Goal: Information Seeking & Learning: Check status

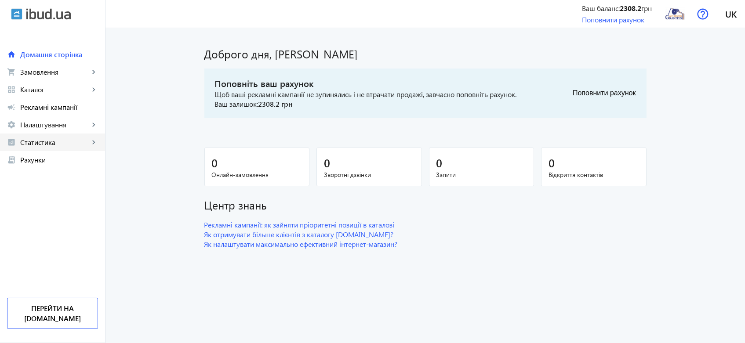
drag, startPoint x: 45, startPoint y: 138, endPoint x: 65, endPoint y: 141, distance: 19.5
click at [45, 138] on span "Статистика" at bounding box center [54, 142] width 69 height 9
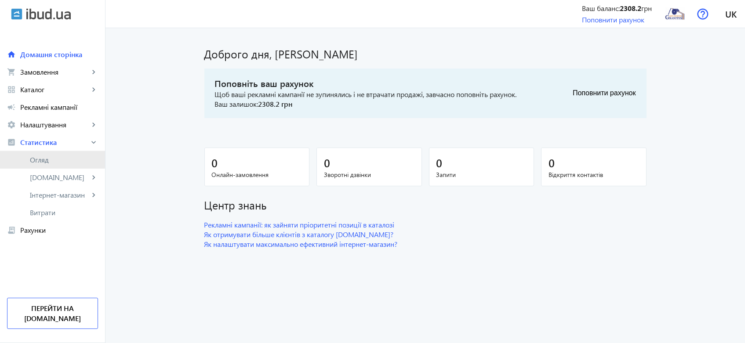
click at [43, 157] on span "Огляд" at bounding box center [64, 160] width 68 height 9
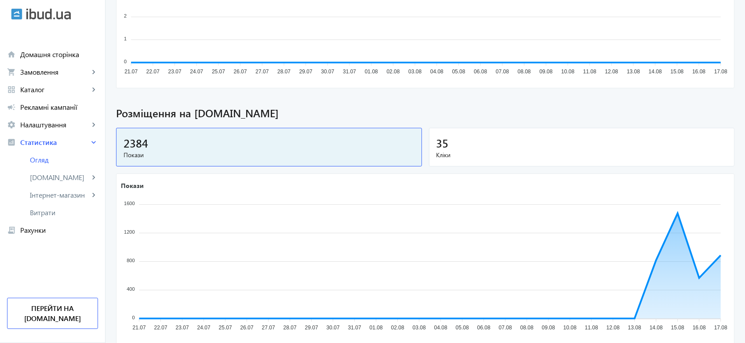
scroll to position [123, 0]
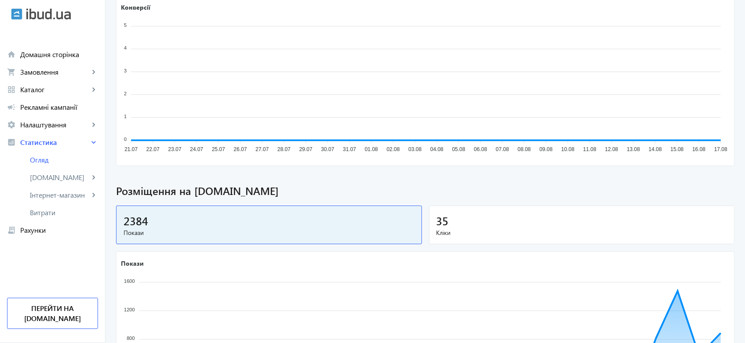
click at [464, 219] on div "35" at bounding box center [581, 220] width 291 height 15
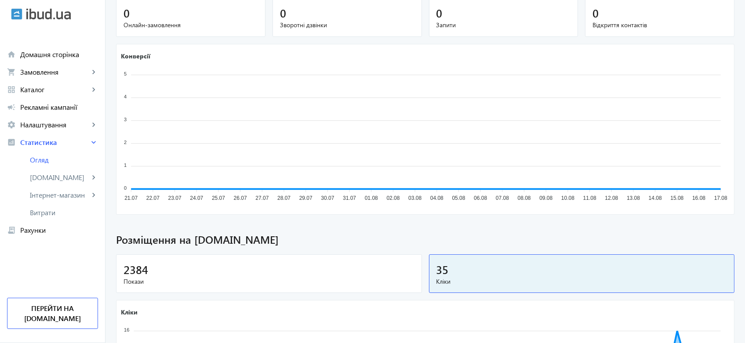
scroll to position [0, 0]
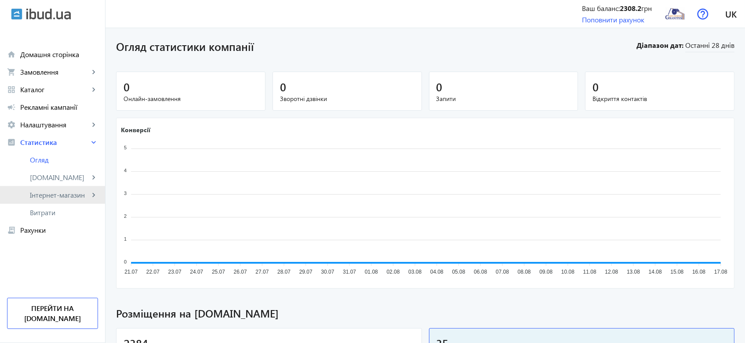
click at [45, 193] on span "Інтернет-магазин" at bounding box center [59, 195] width 59 height 9
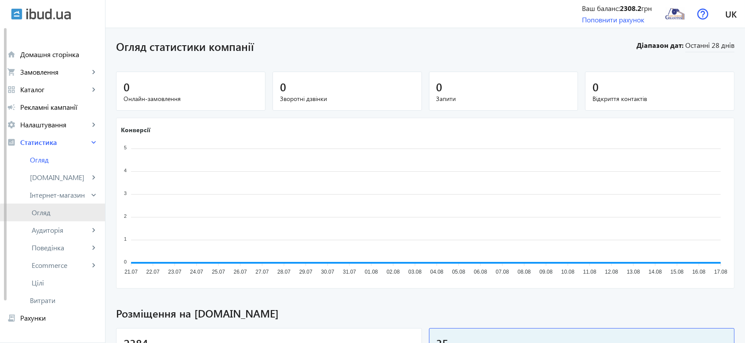
click at [60, 217] on link "Огляд" at bounding box center [52, 213] width 105 height 18
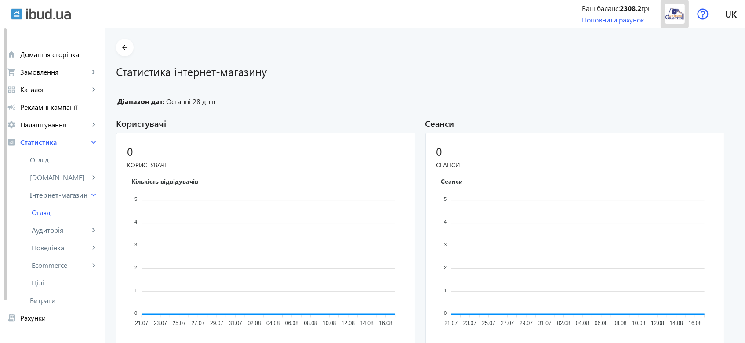
click at [679, 15] on img at bounding box center [675, 14] width 20 height 20
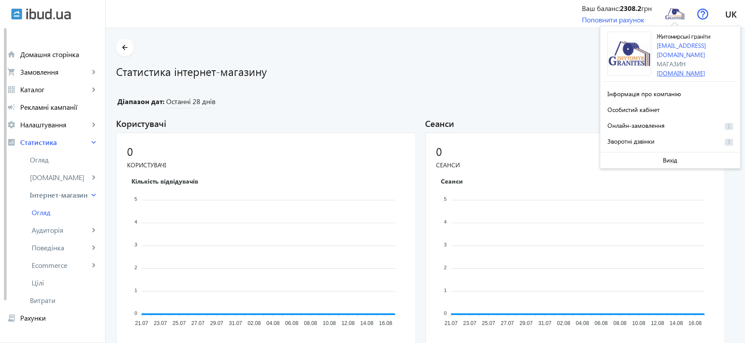
click at [688, 69] on link "[DOMAIN_NAME]" at bounding box center [680, 73] width 48 height 8
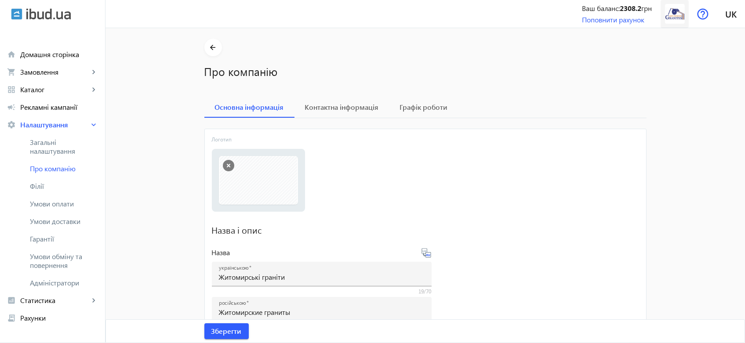
click at [675, 16] on img at bounding box center [675, 14] width 20 height 20
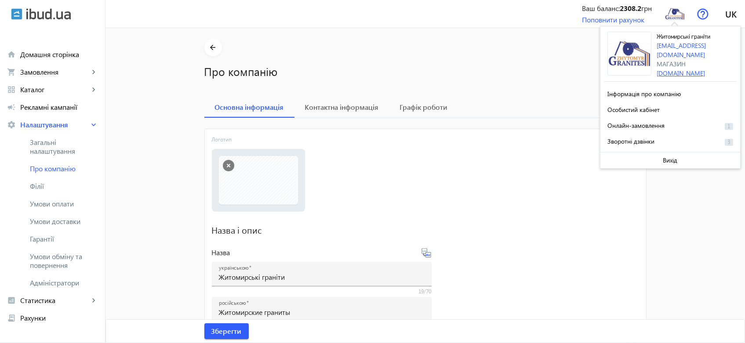
click at [682, 69] on link "[DOMAIN_NAME]" at bounding box center [680, 73] width 48 height 8
